Goal: Information Seeking & Learning: Learn about a topic

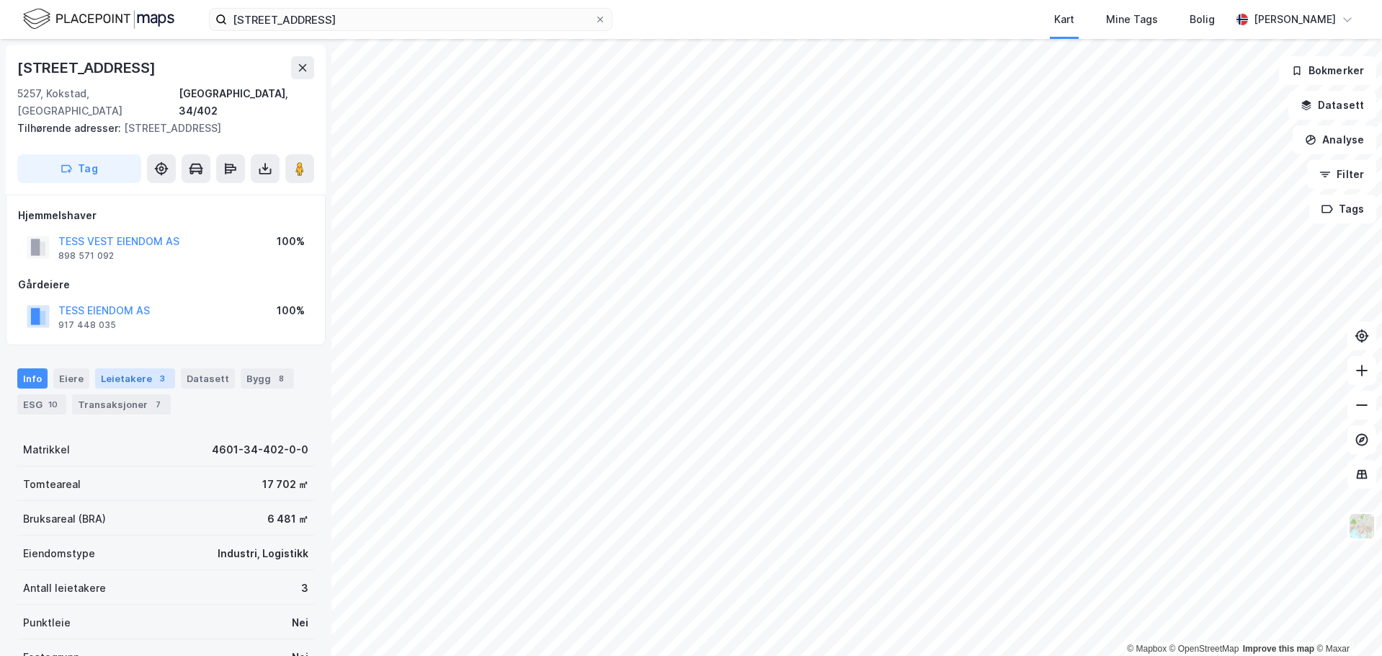
click at [133, 368] on div "Leietakere 3" at bounding box center [135, 378] width 80 height 20
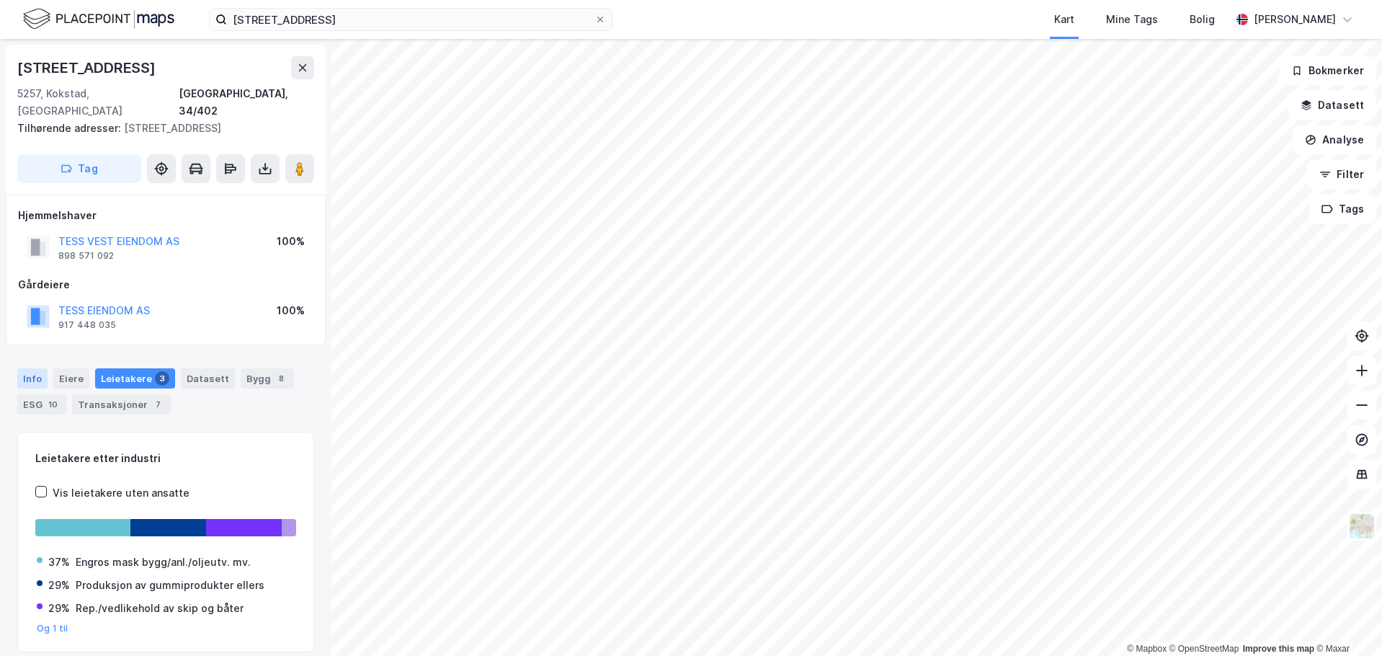
click at [41, 368] on div "Info" at bounding box center [32, 378] width 30 height 20
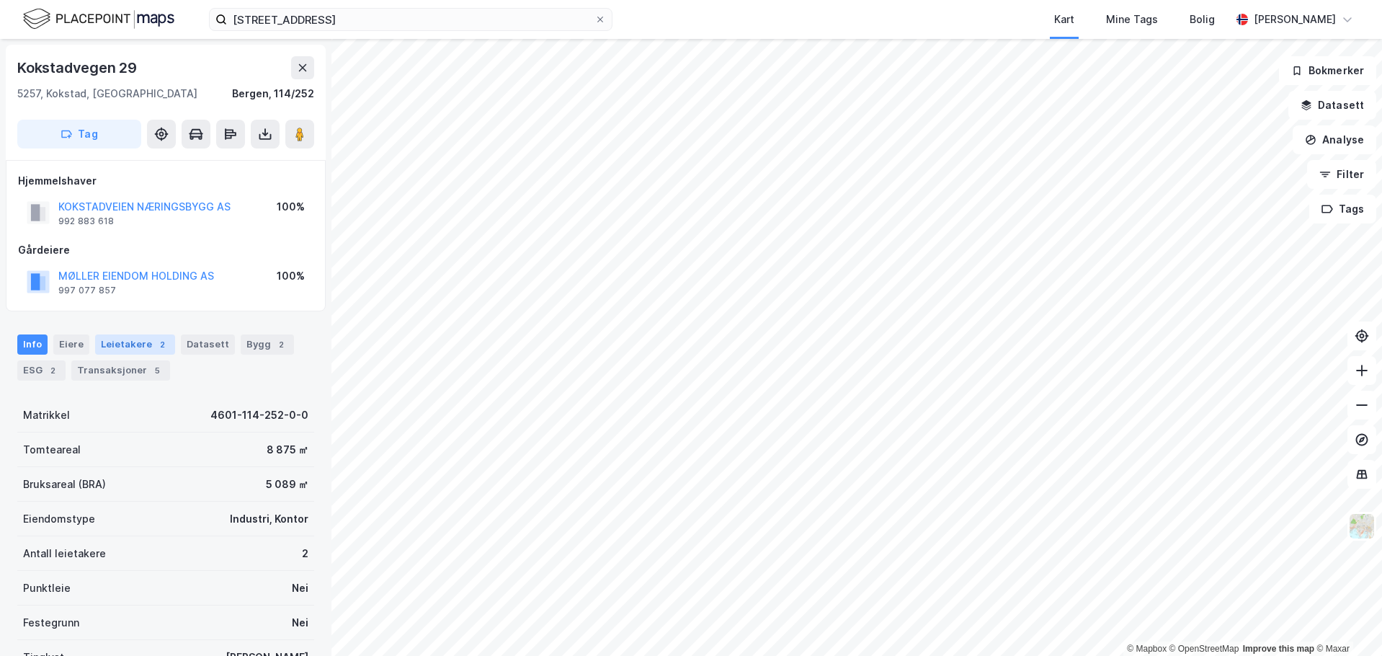
click at [132, 334] on div "Leietakere 2" at bounding box center [135, 344] width 80 height 20
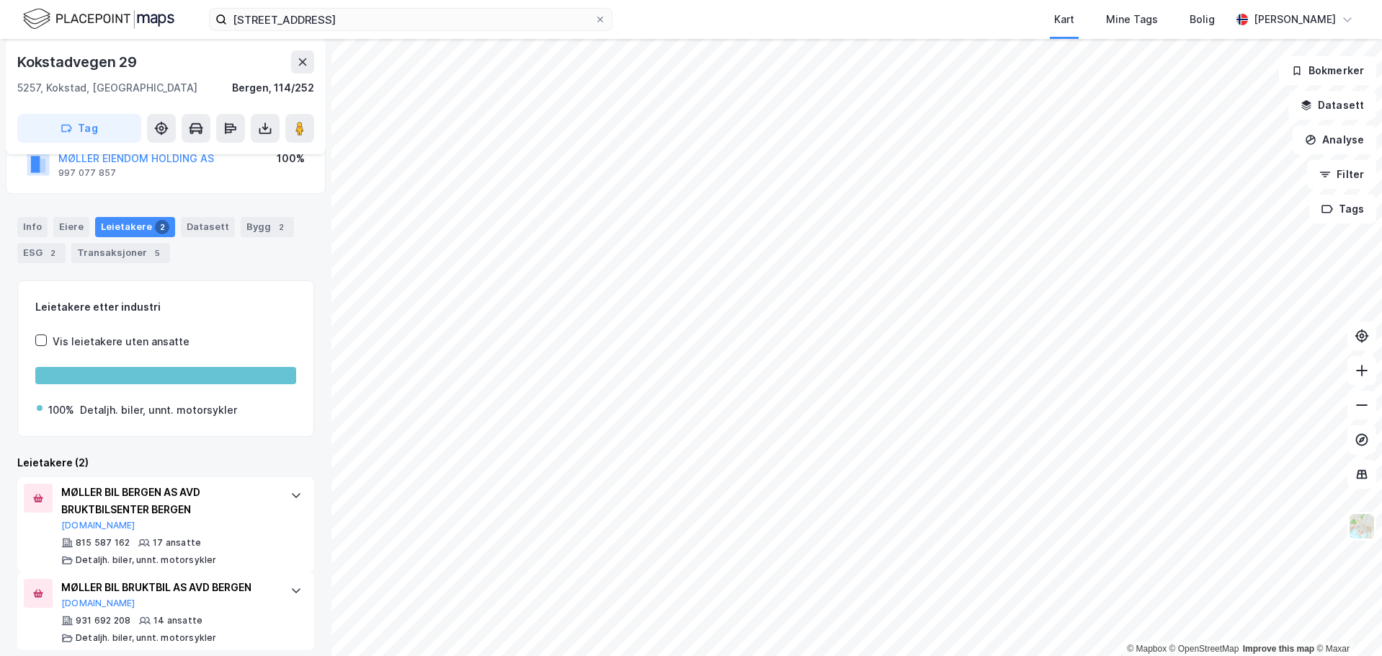
scroll to position [129, 0]
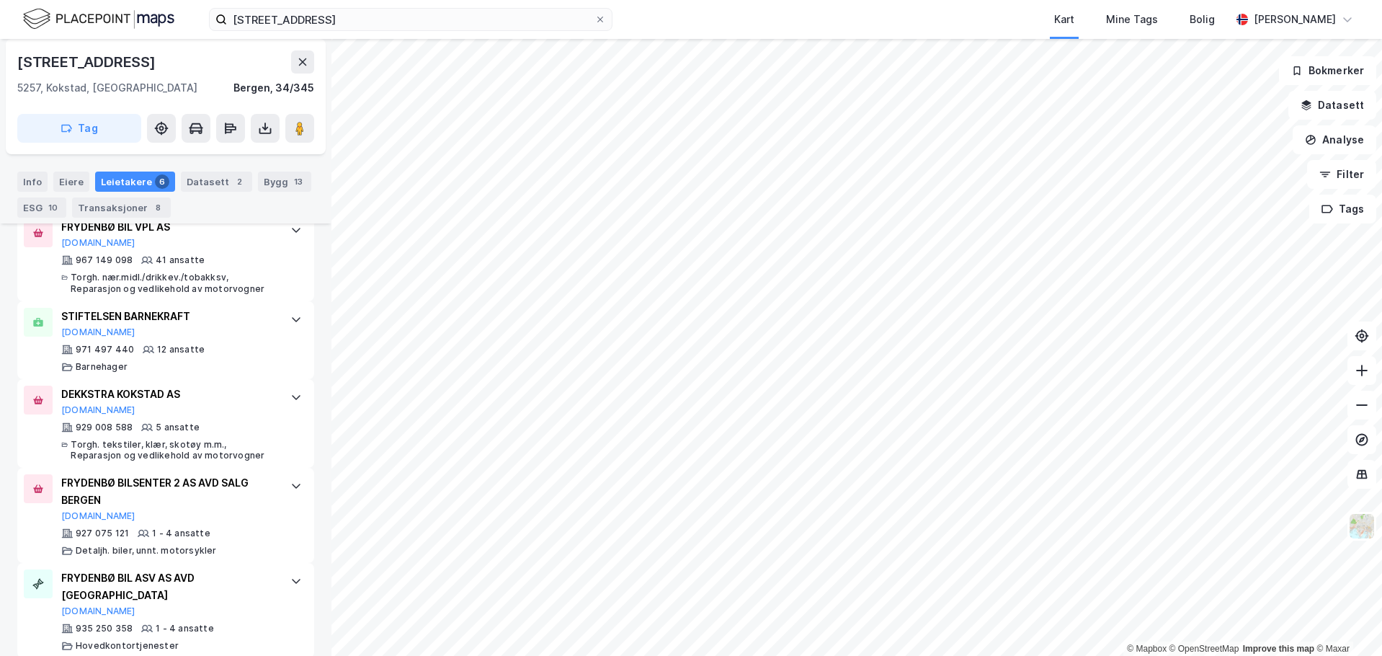
scroll to position [561, 0]
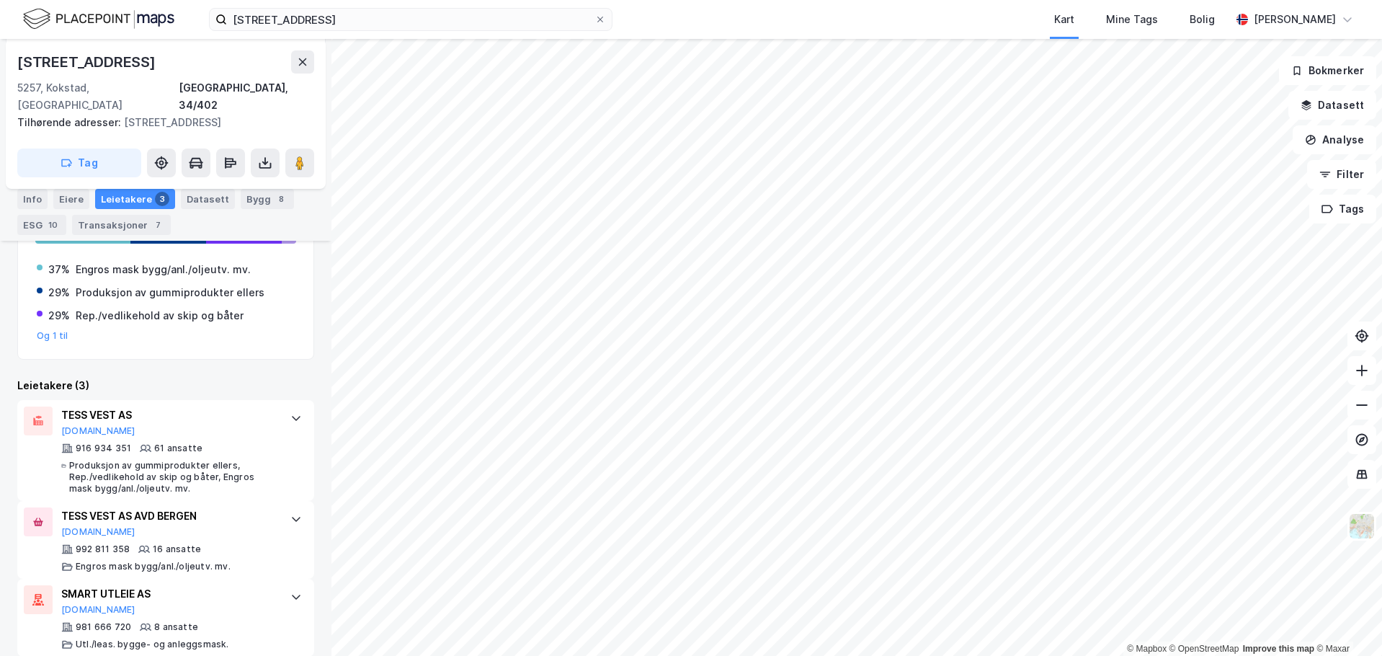
scroll to position [293, 0]
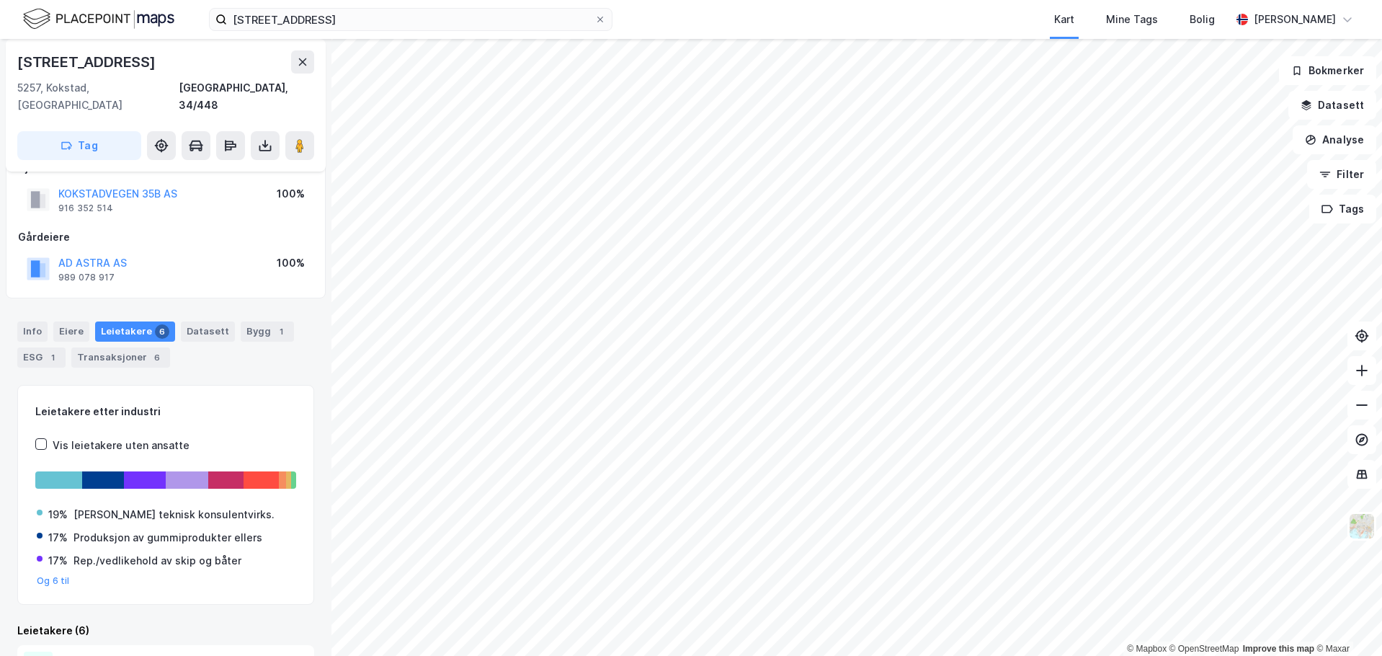
scroll to position [19, 0]
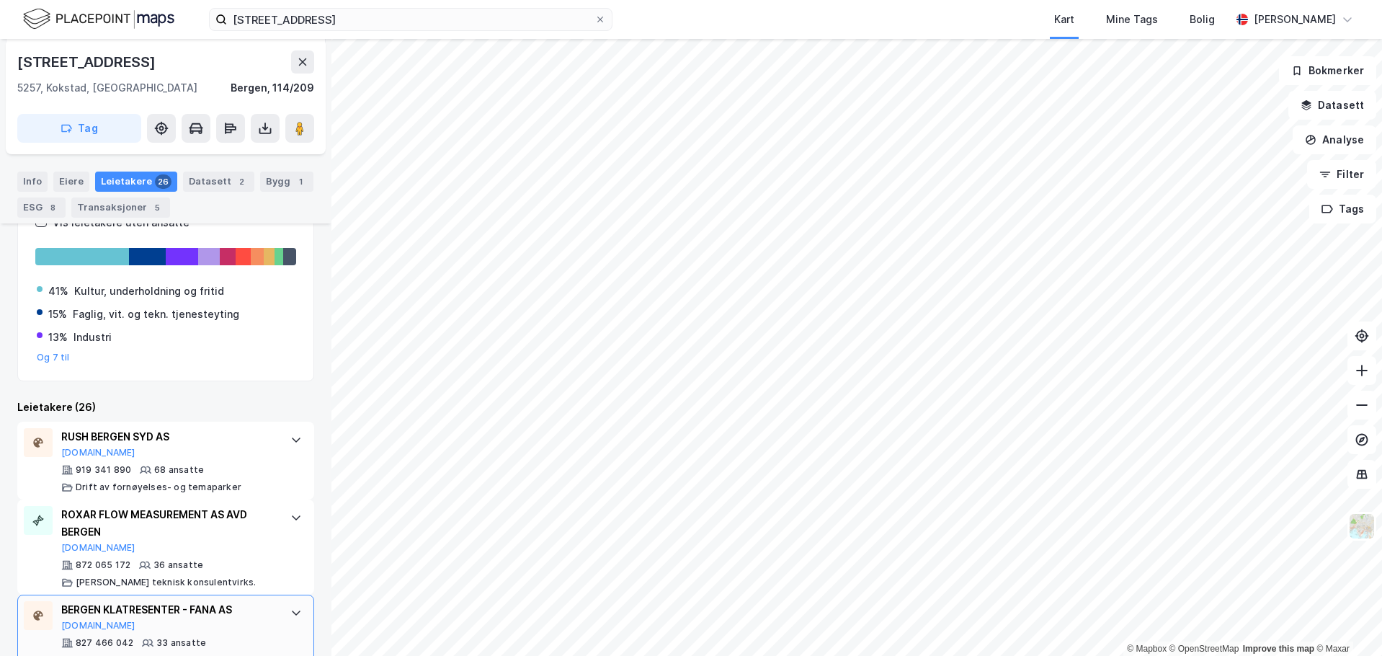
scroll to position [221, 0]
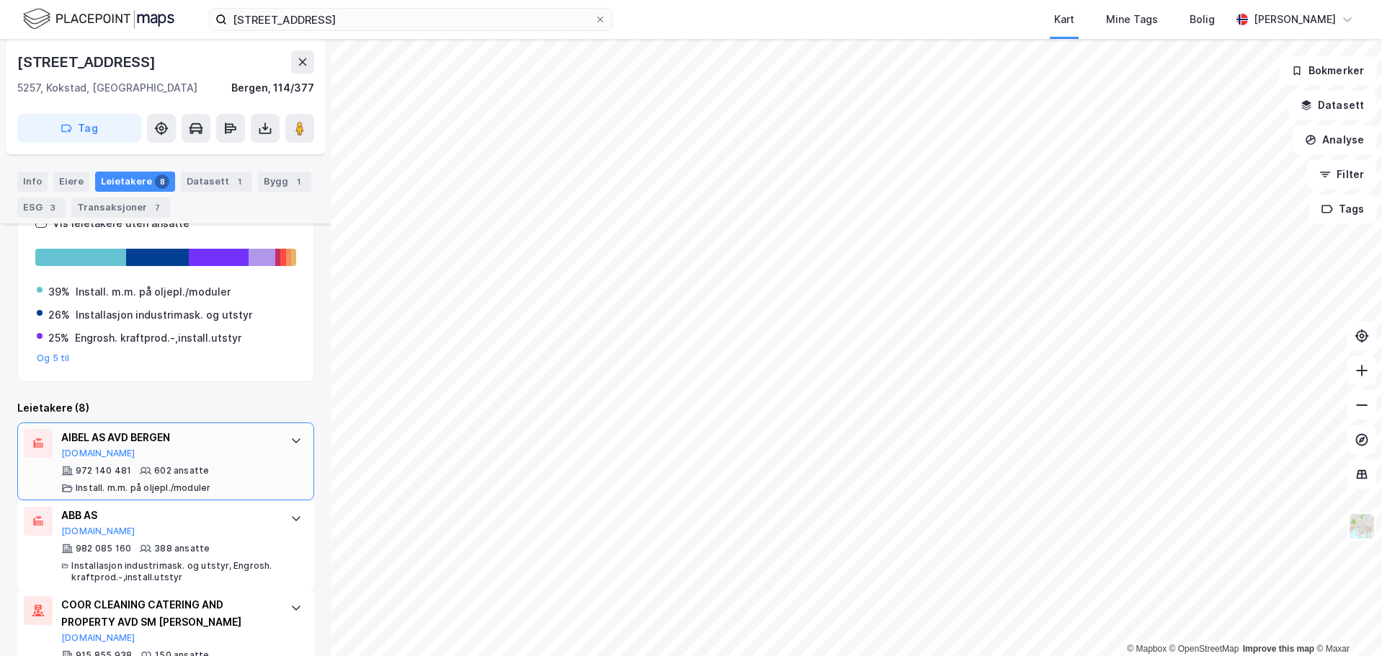
scroll to position [308, 0]
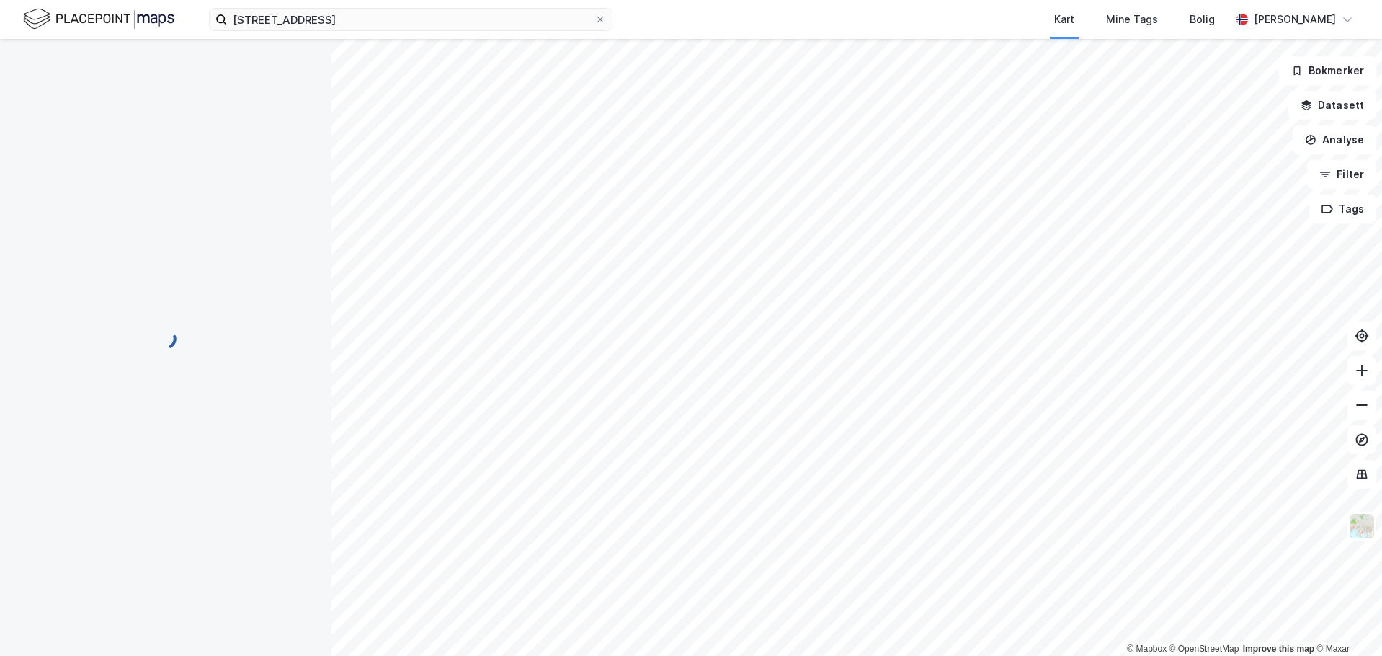
scroll to position [37, 0]
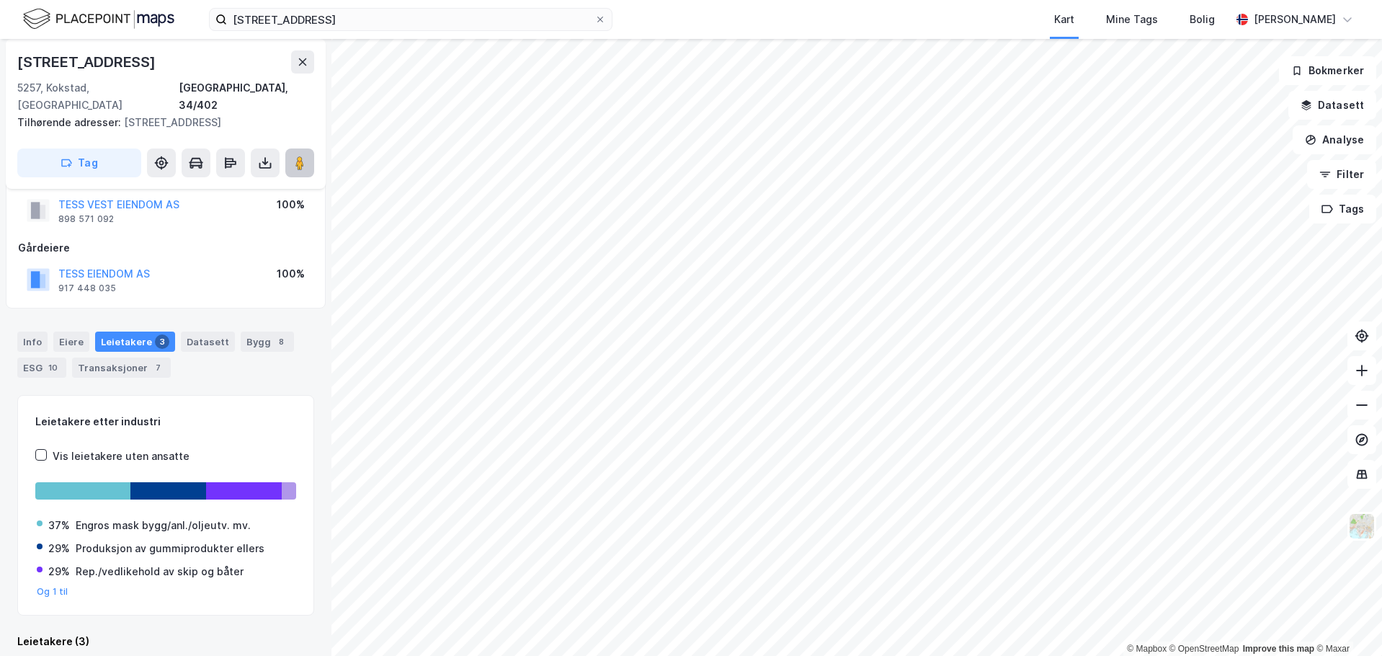
click at [300, 156] on icon at bounding box center [300, 163] width 14 height 14
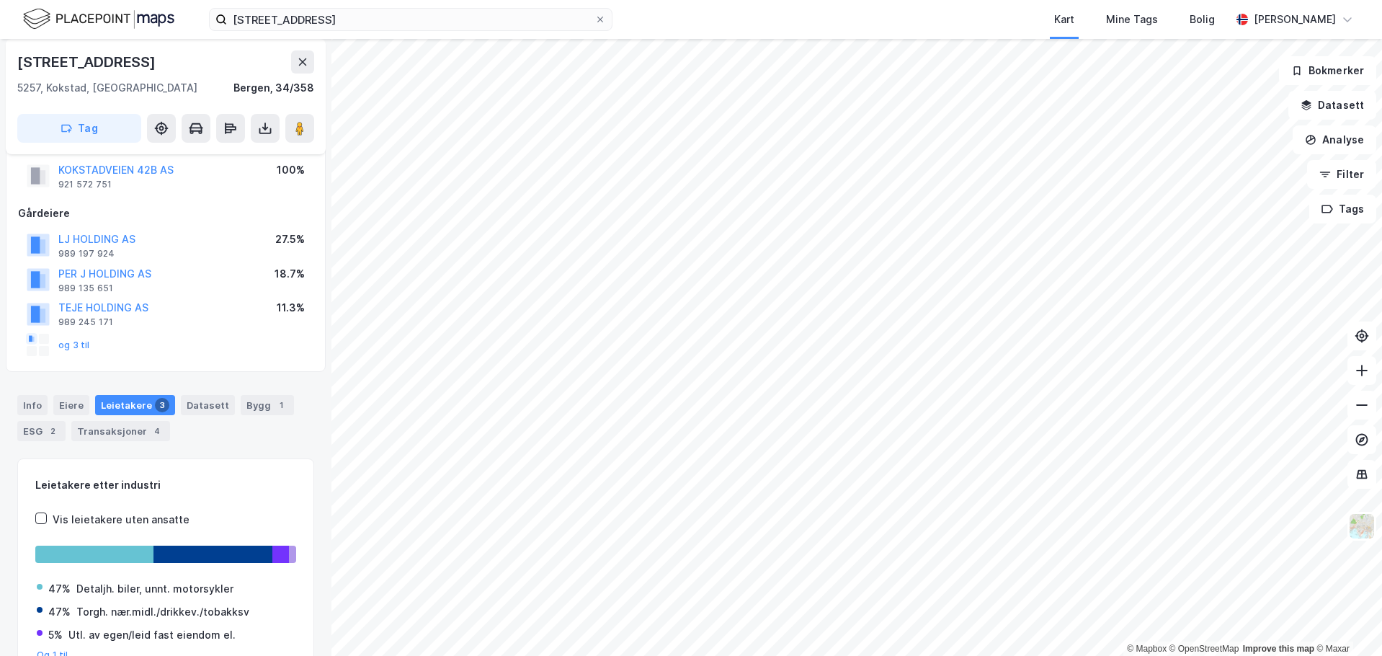
scroll to position [37, 0]
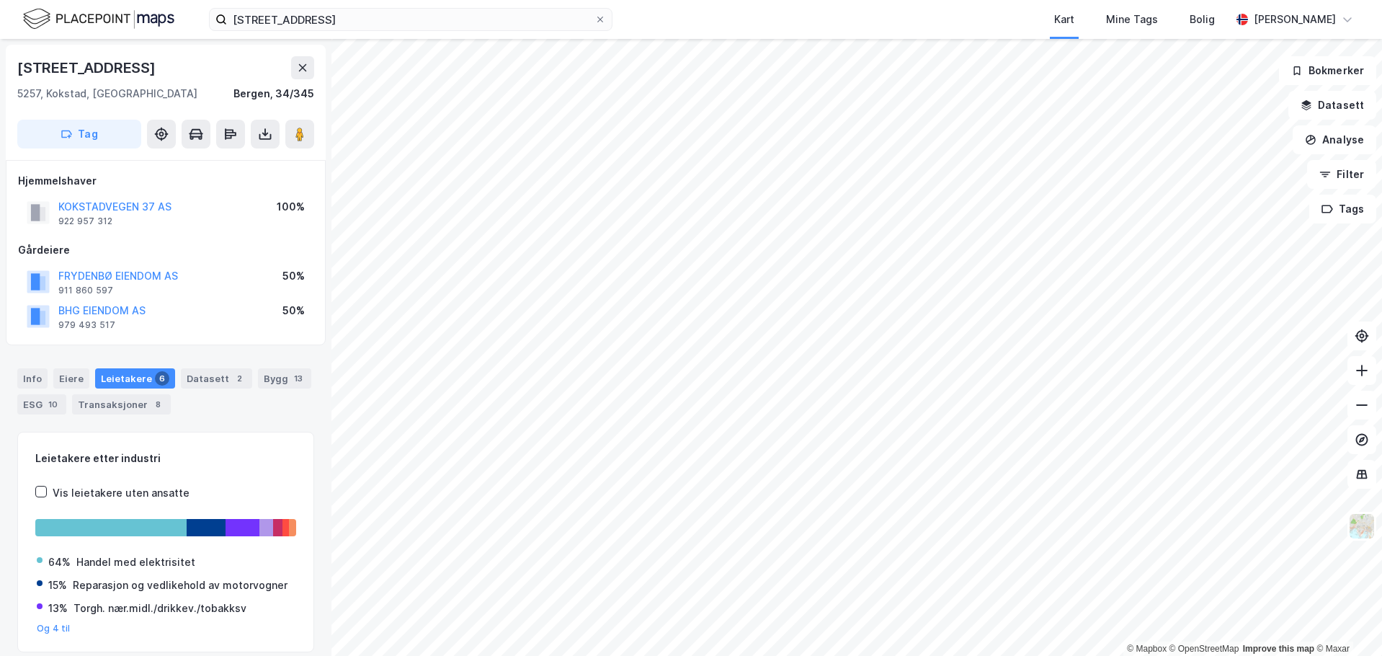
scroll to position [37, 0]
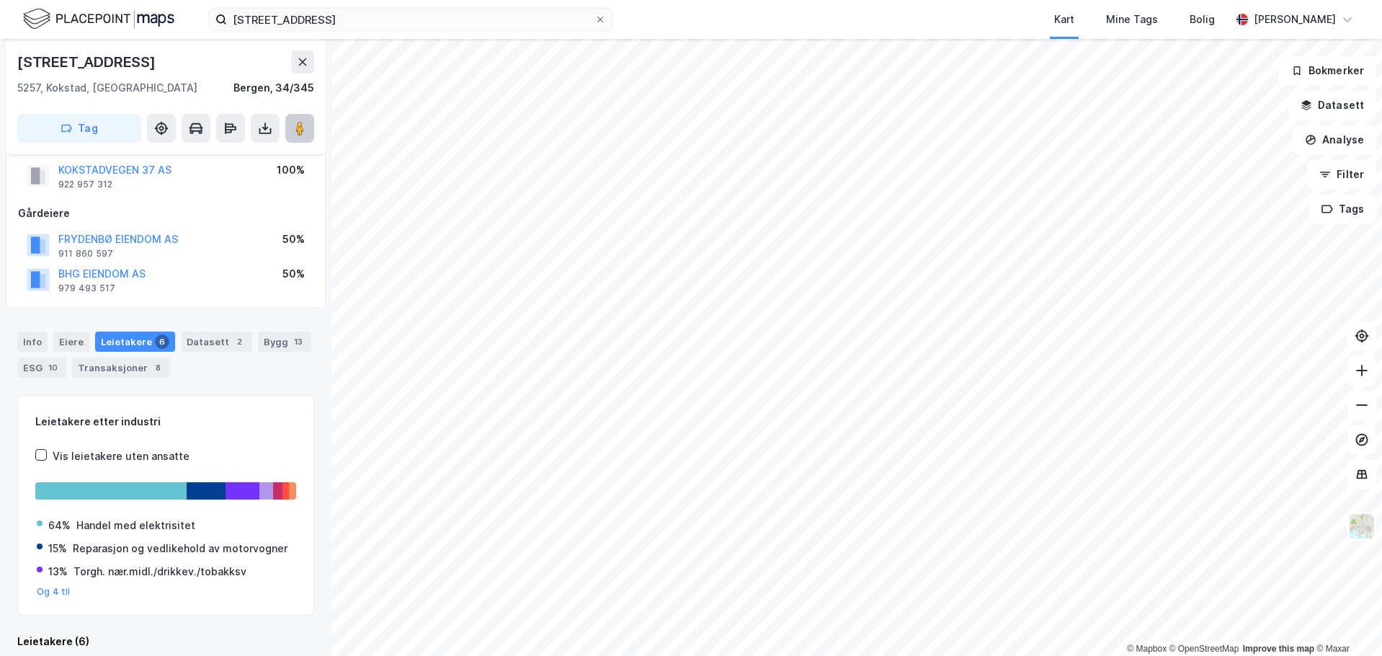
click at [309, 134] on button at bounding box center [299, 128] width 29 height 29
